Goal: Task Accomplishment & Management: Complete application form

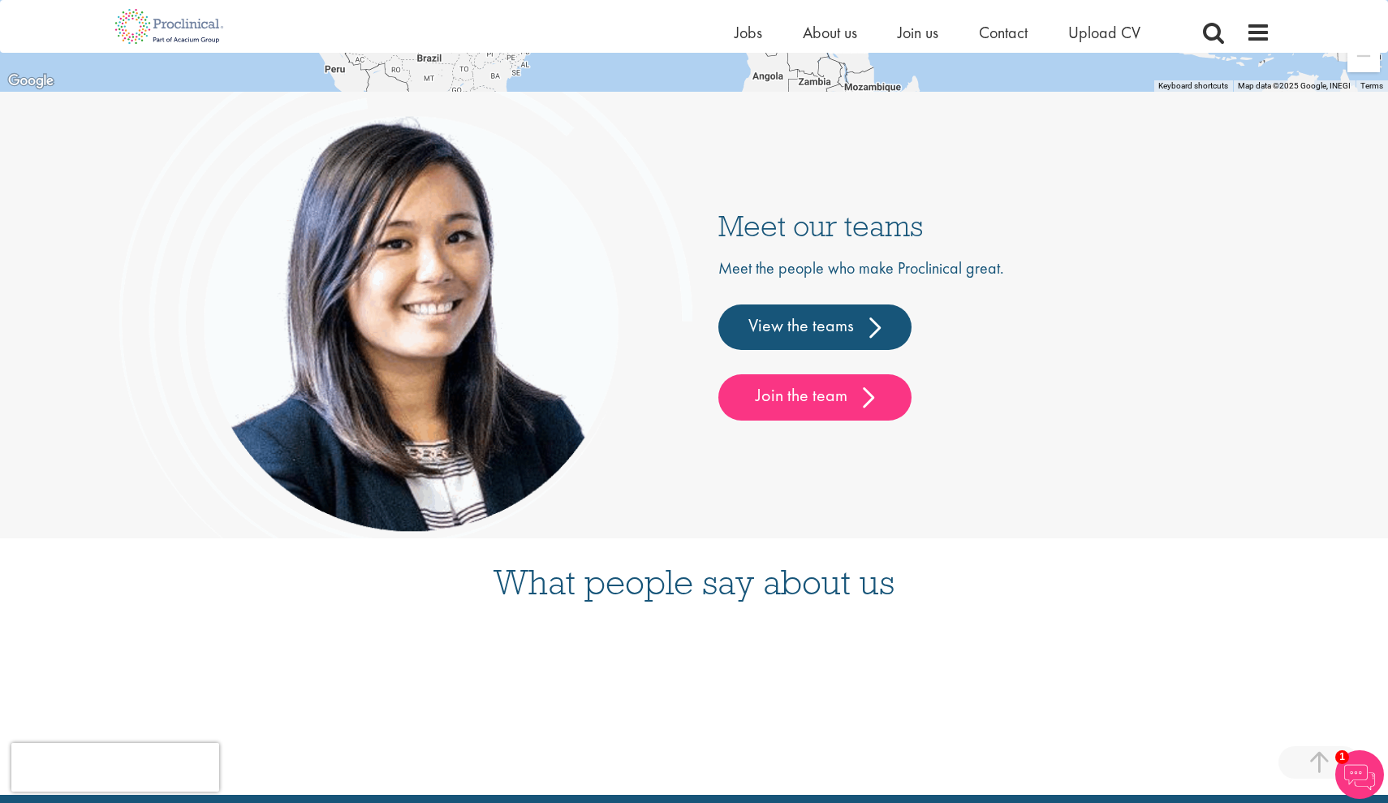
scroll to position [4058, 0]
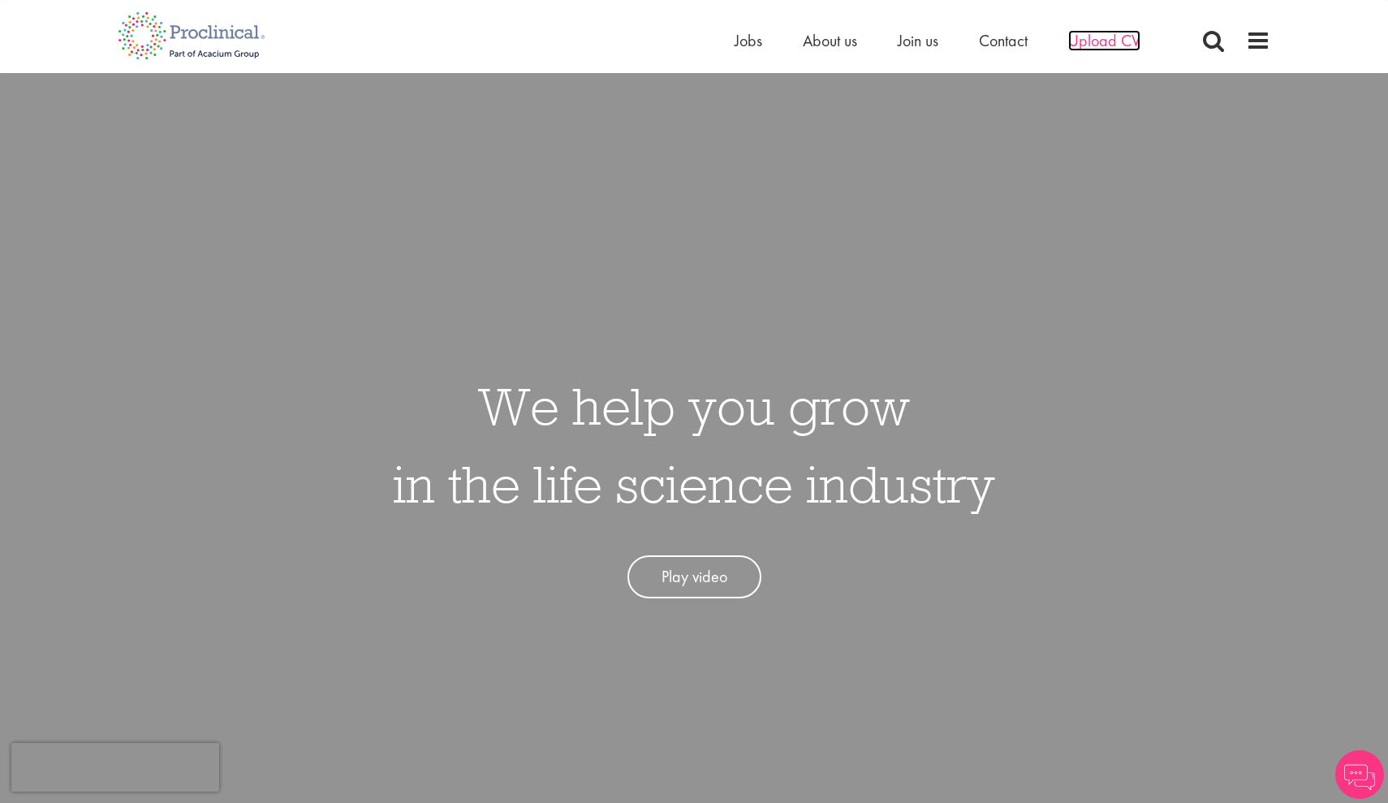
click at [1094, 50] on span "Upload CV" at bounding box center [1104, 40] width 72 height 21
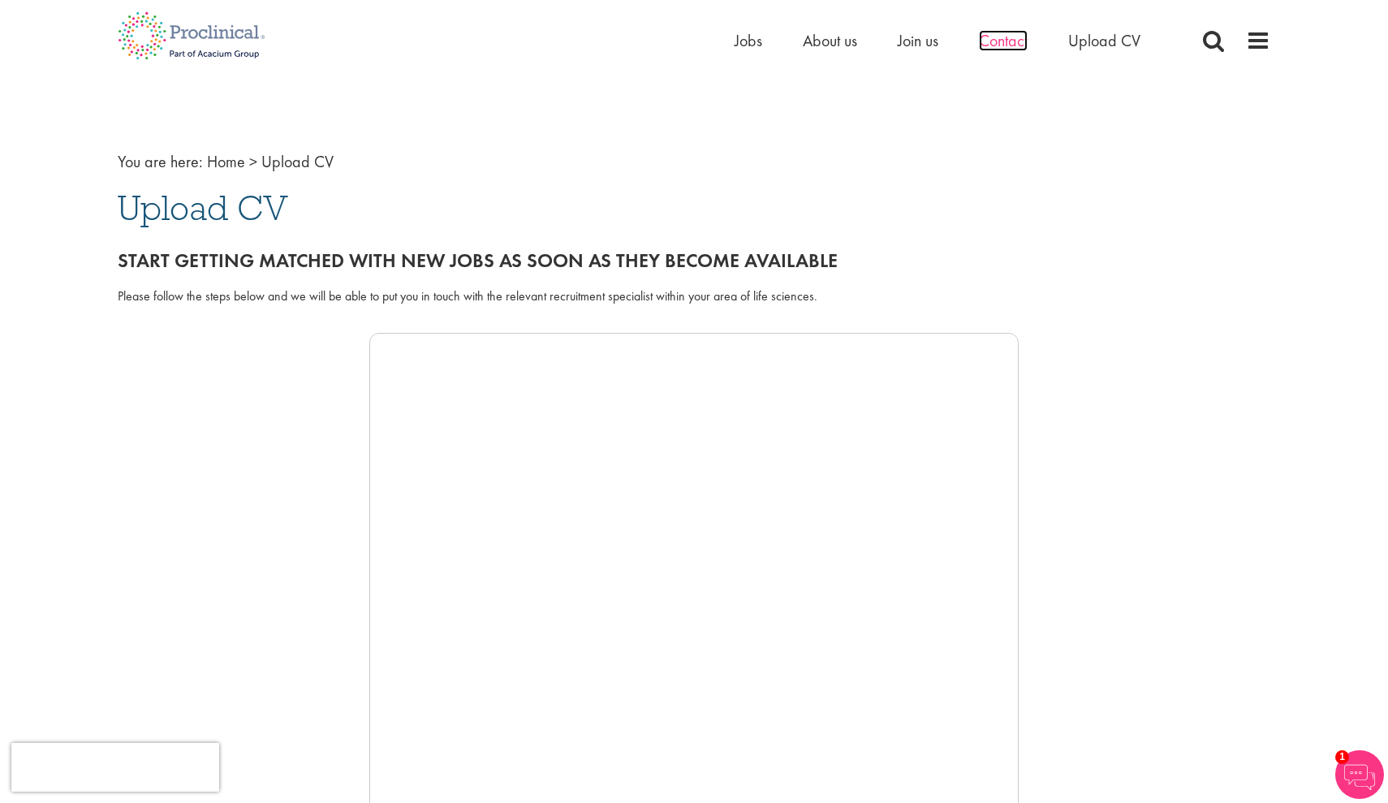
click at [1002, 49] on span "Contact" at bounding box center [1003, 40] width 49 height 21
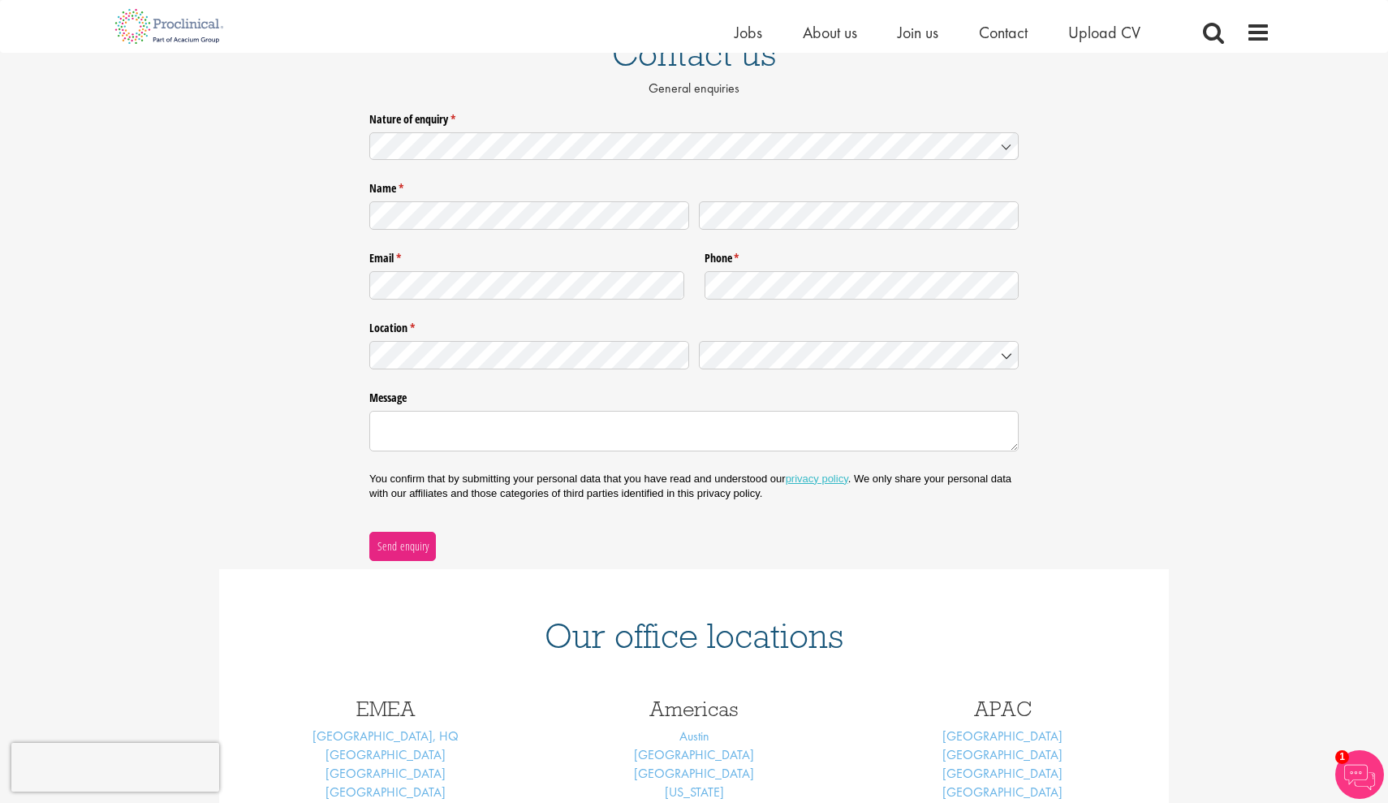
scroll to position [144, 0]
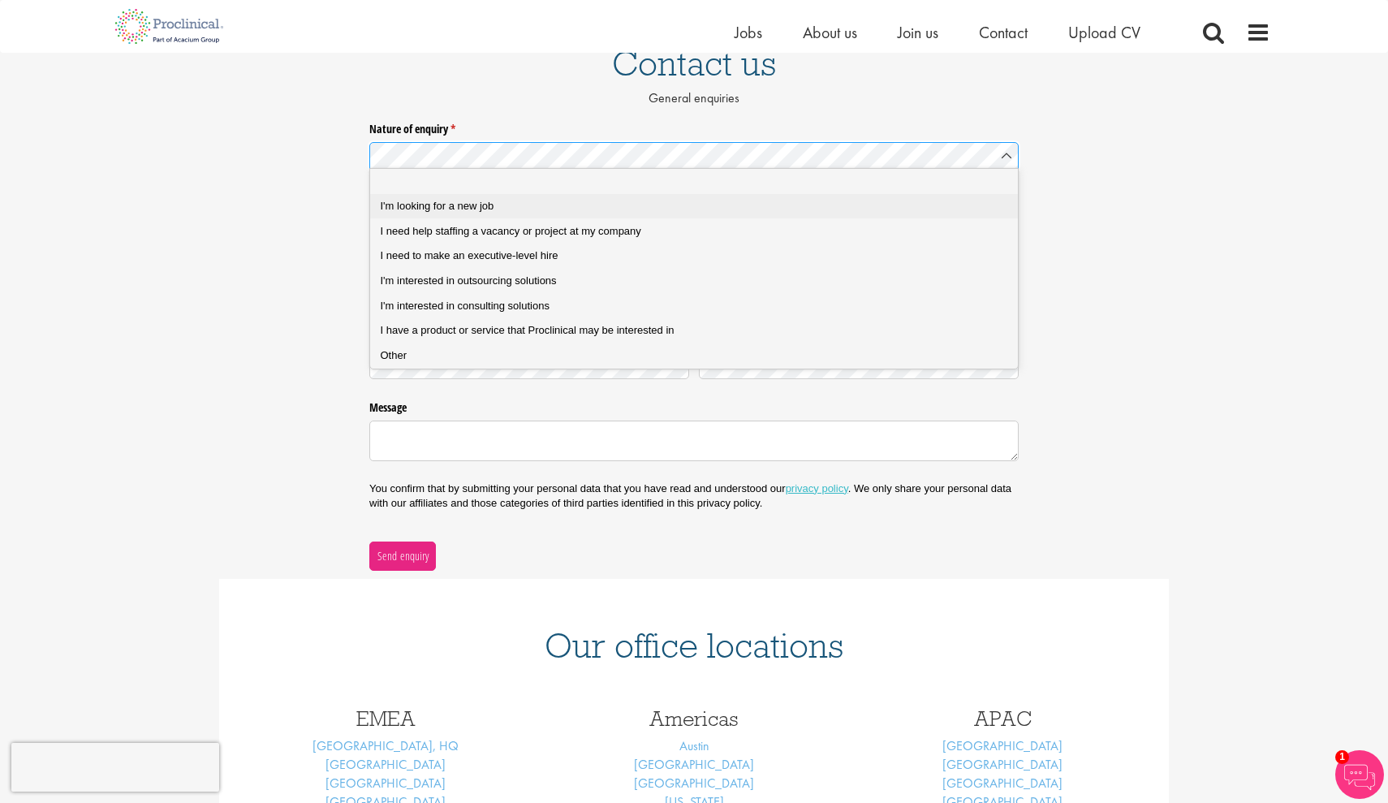
click at [826, 202] on div "I'm looking for a new job" at bounding box center [694, 206] width 627 height 15
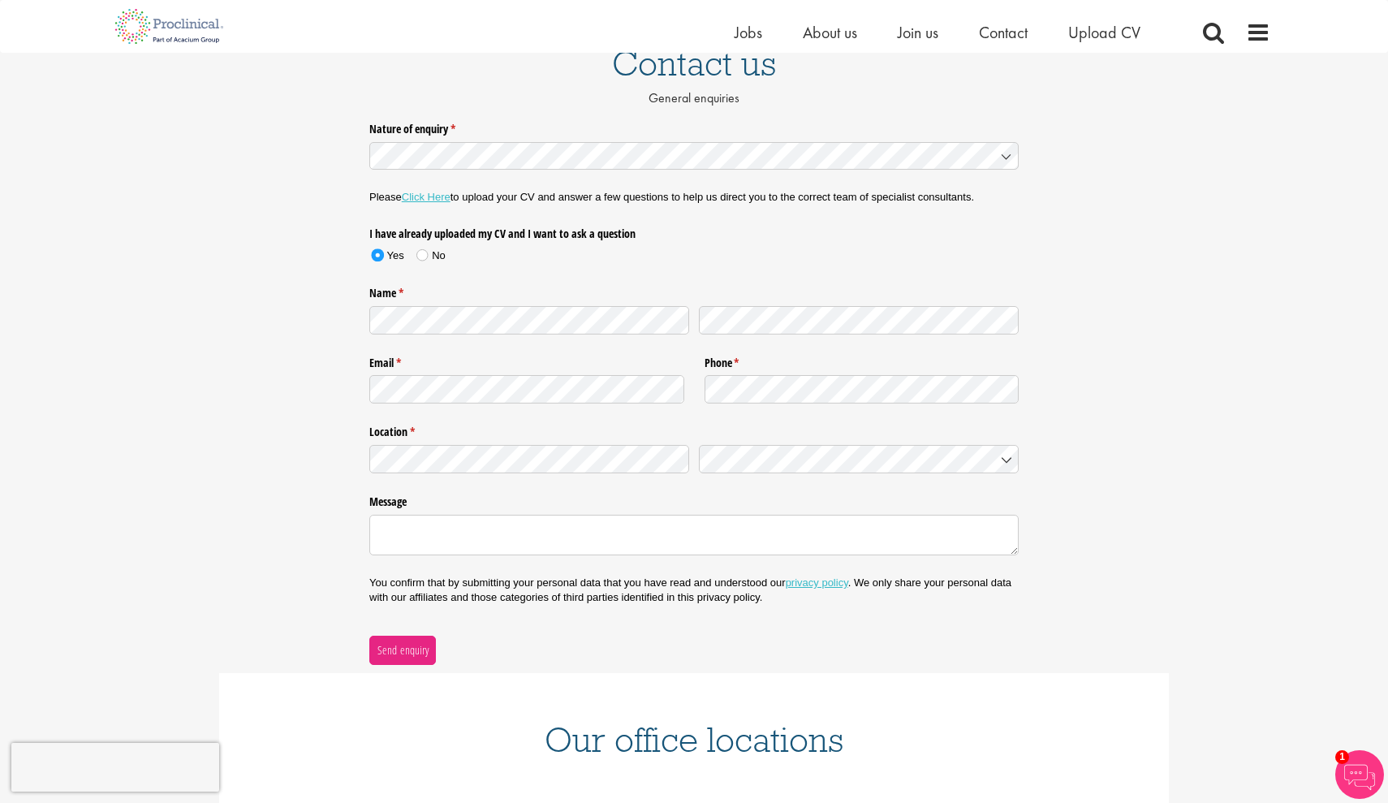
click at [450, 196] on link "Click Here" at bounding box center [426, 197] width 49 height 12
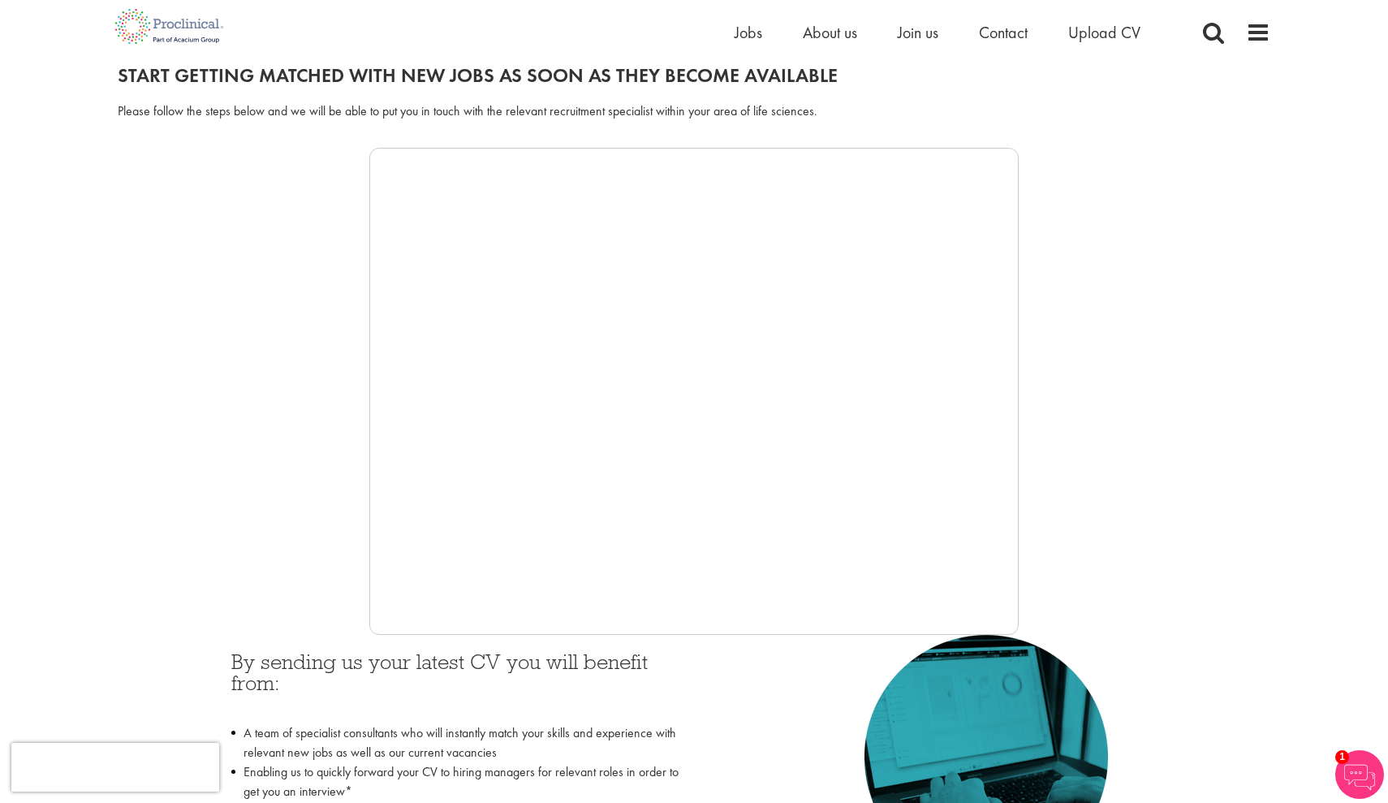
scroll to position [186, 0]
click at [989, 29] on span "Contact" at bounding box center [1003, 32] width 49 height 21
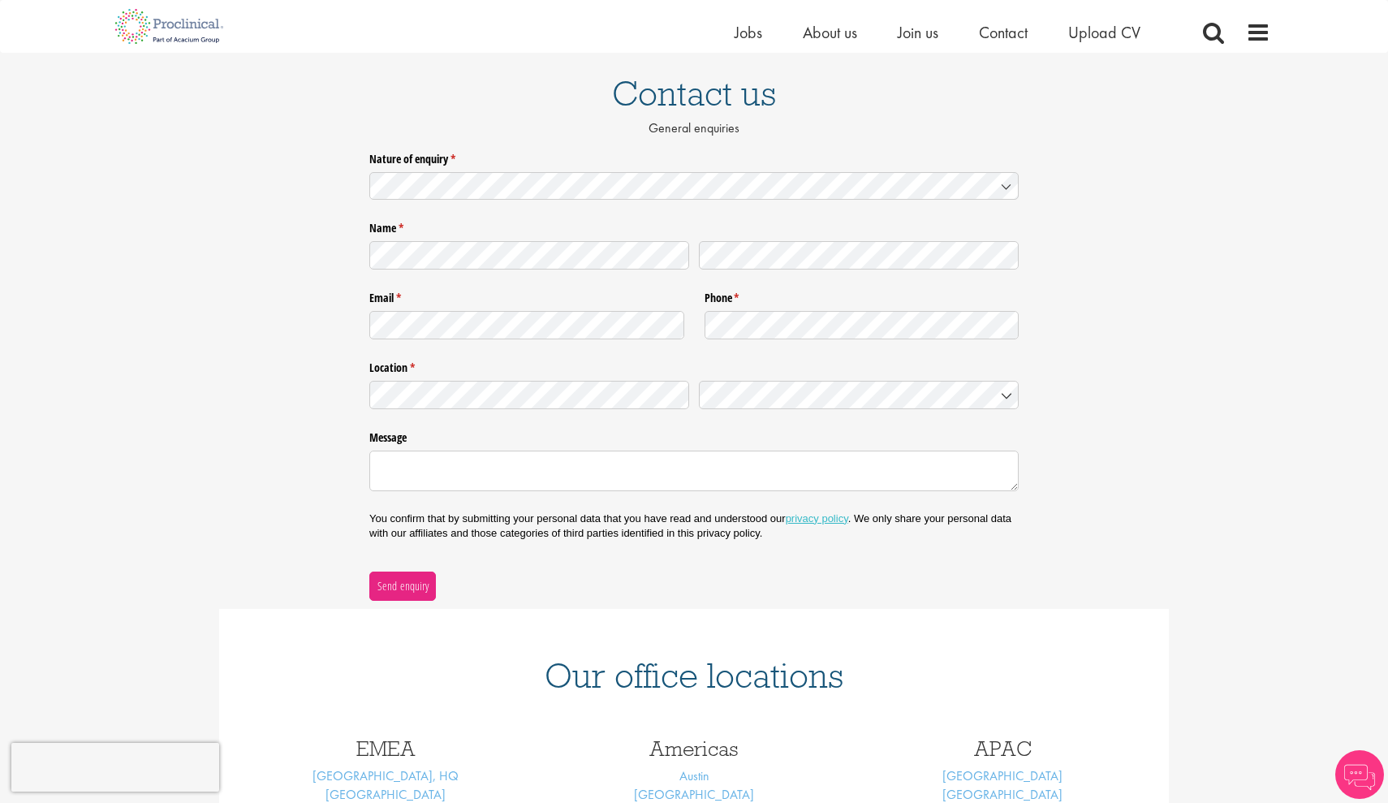
scroll to position [116, 0]
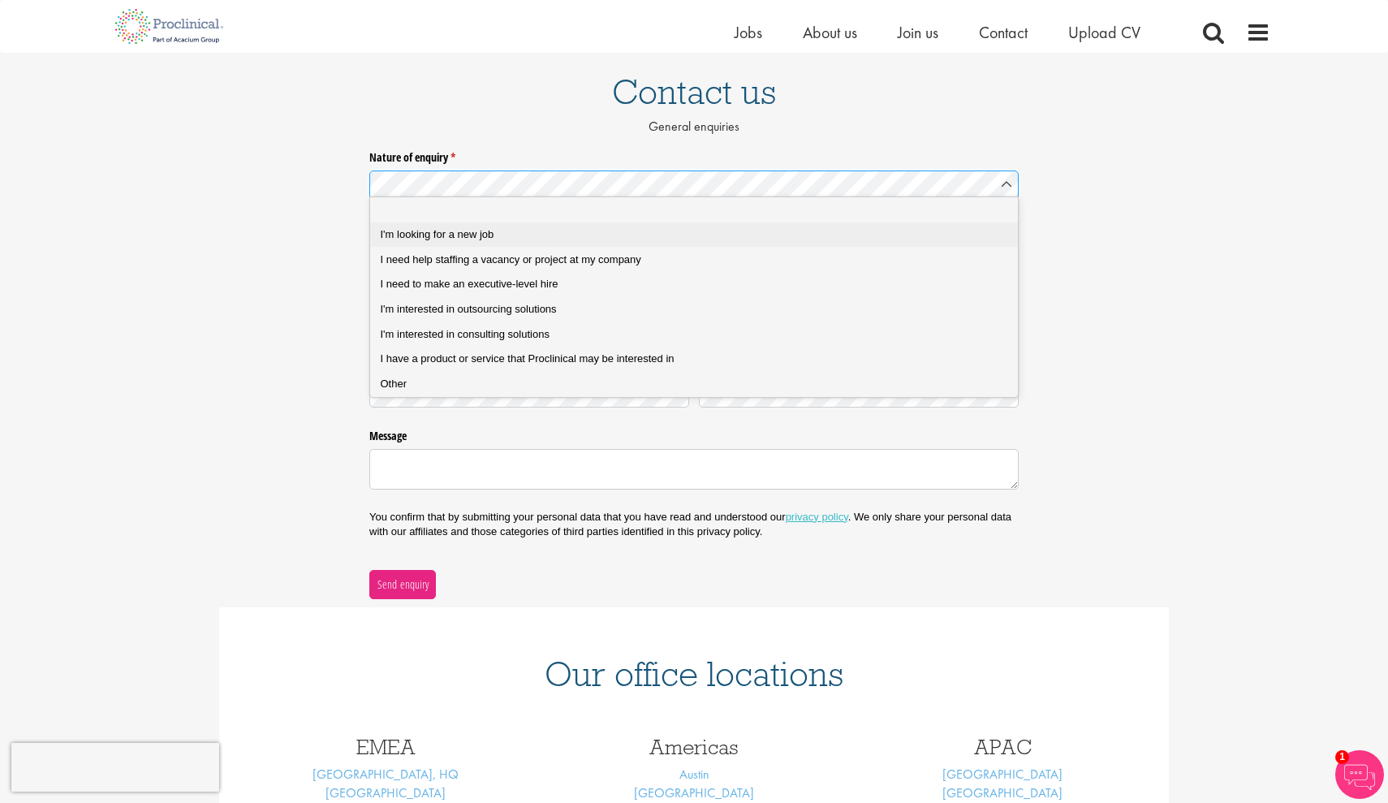
click at [461, 230] on span "I'm looking for a new job" at bounding box center [438, 234] width 114 height 12
